Goal: Task Accomplishment & Management: Manage account settings

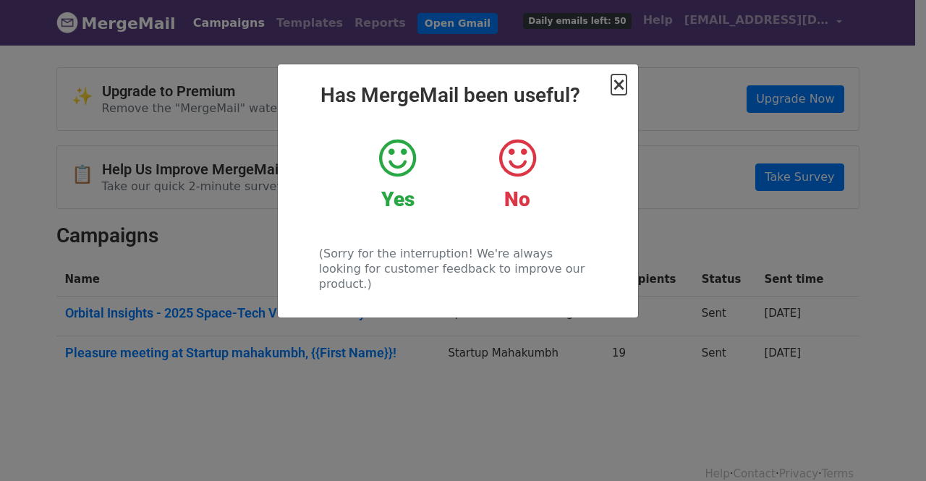
click at [622, 88] on span "×" at bounding box center [618, 84] width 14 height 20
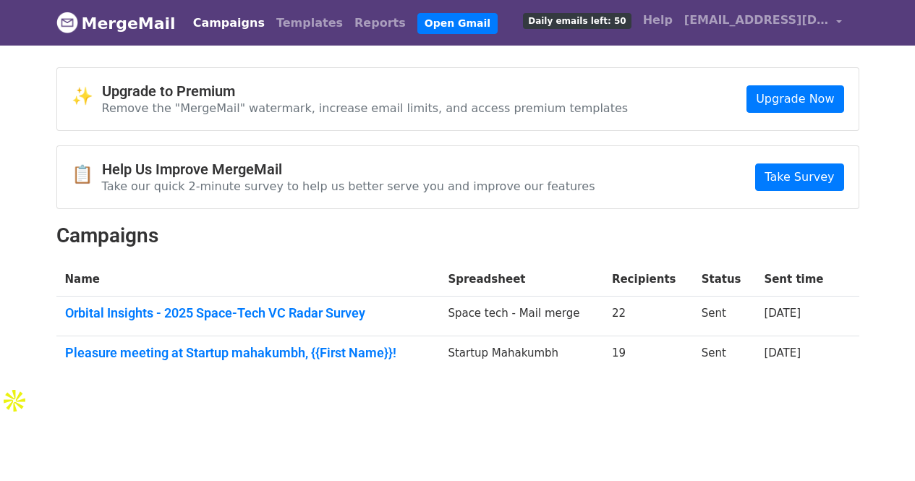
scroll to position [1, 0]
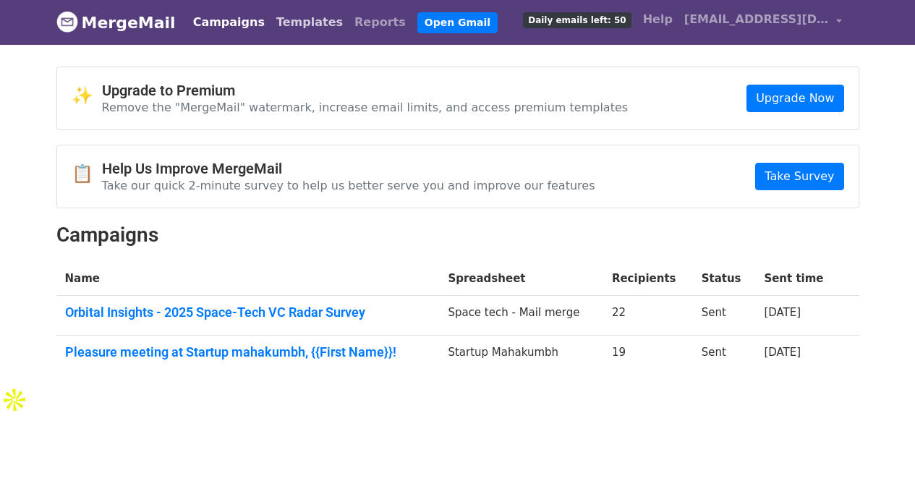
click at [289, 18] on link "Templates" at bounding box center [310, 22] width 78 height 29
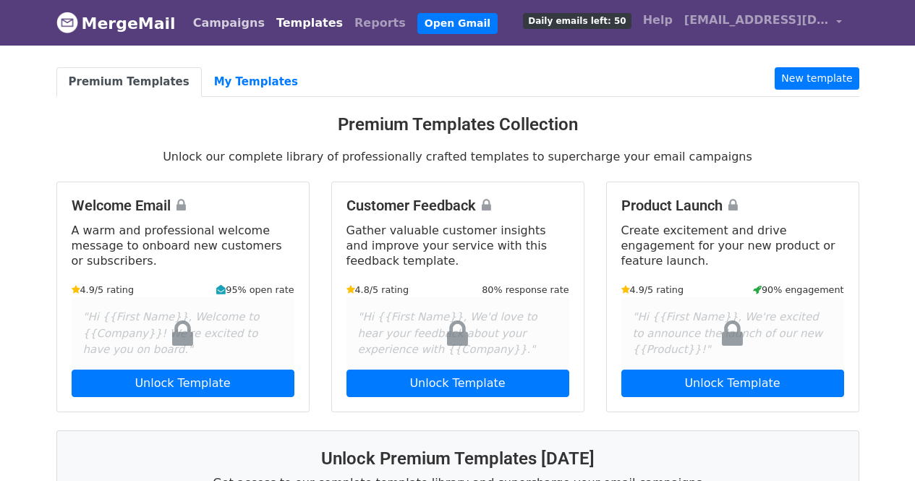
click at [216, 26] on link "Campaigns" at bounding box center [228, 23] width 83 height 29
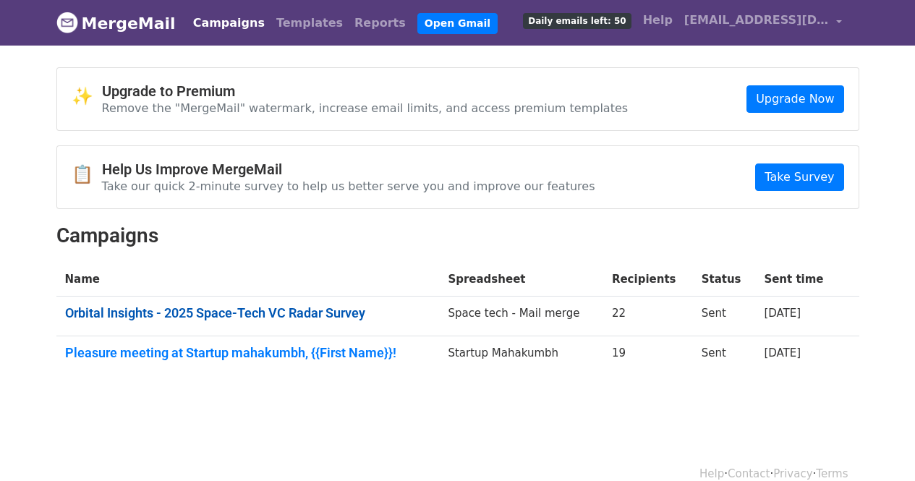
click at [186, 312] on link "Orbital Insights - 2025 Space-Tech VC Radar Survey" at bounding box center [248, 313] width 366 height 16
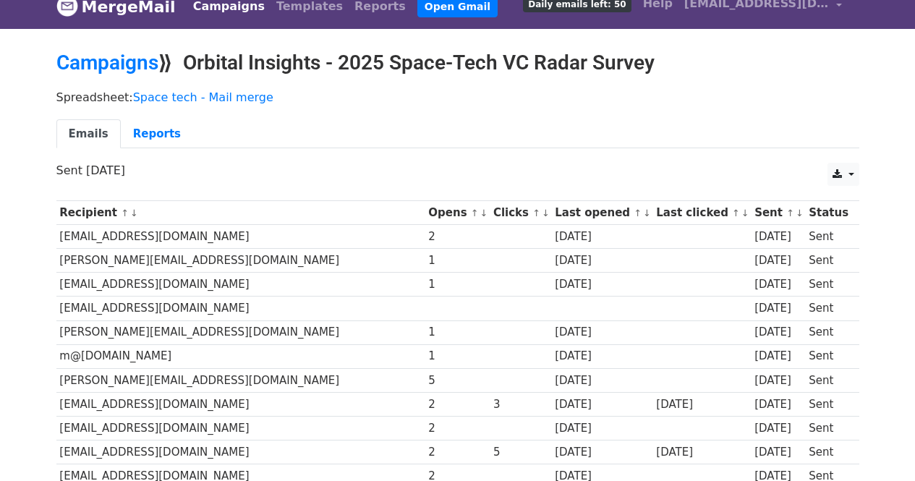
scroll to position [16, 0]
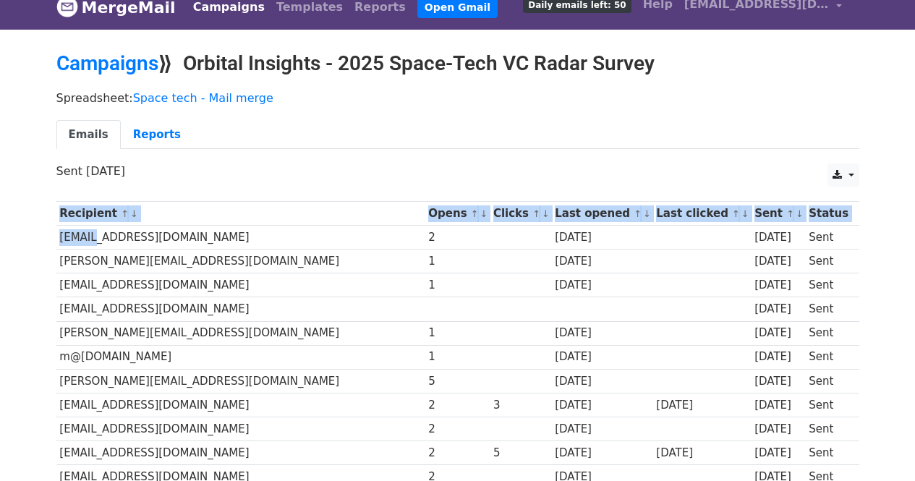
drag, startPoint x: 53, startPoint y: 238, endPoint x: 85, endPoint y: 240, distance: 31.9
click at [85, 240] on div "Recipient ↑ ↓ Opens ↑ ↓ Clicks ↑ ↓ Last opened ↑ ↓ Last clicked ↑ ↓ Sent ↑ ↓ St…" at bounding box center [458, 487] width 825 height 586
click at [85, 240] on td "[EMAIL_ADDRESS][DOMAIN_NAME]" at bounding box center [240, 238] width 369 height 24
